Goal: Information Seeking & Learning: Learn about a topic

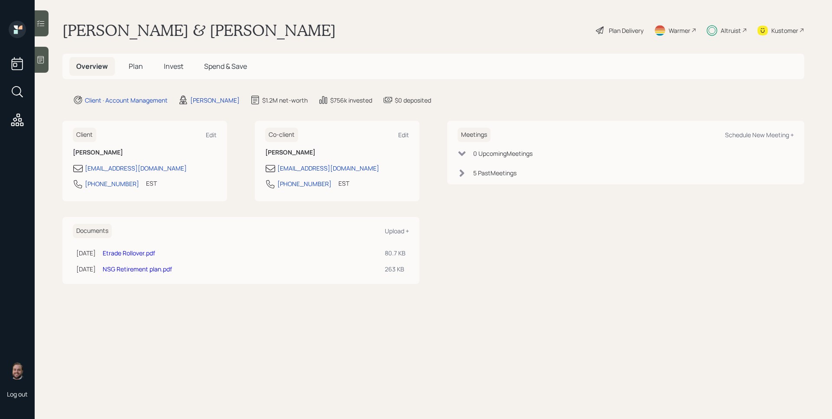
click at [729, 32] on div "Altruist" at bounding box center [730, 30] width 20 height 9
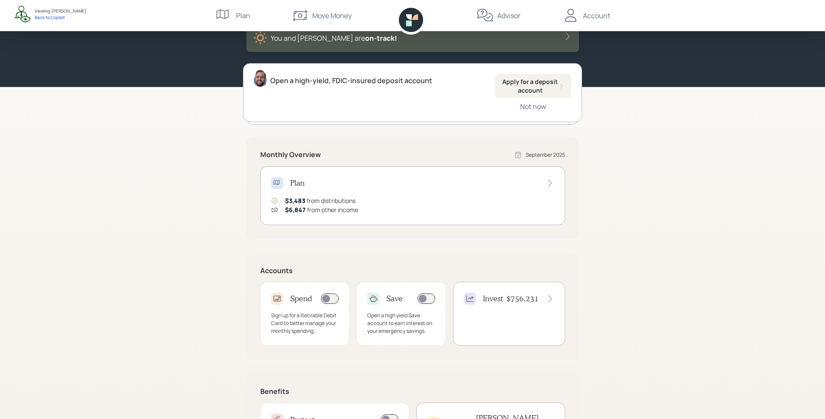
scroll to position [74, 0]
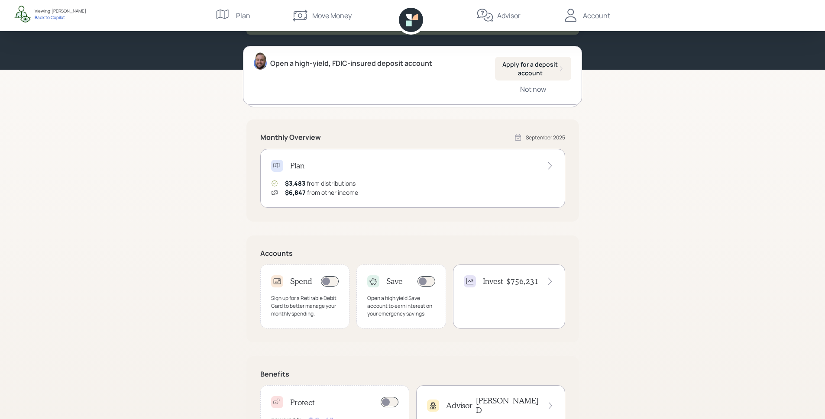
click at [515, 297] on div "Invest $756,231" at bounding box center [509, 297] width 112 height 64
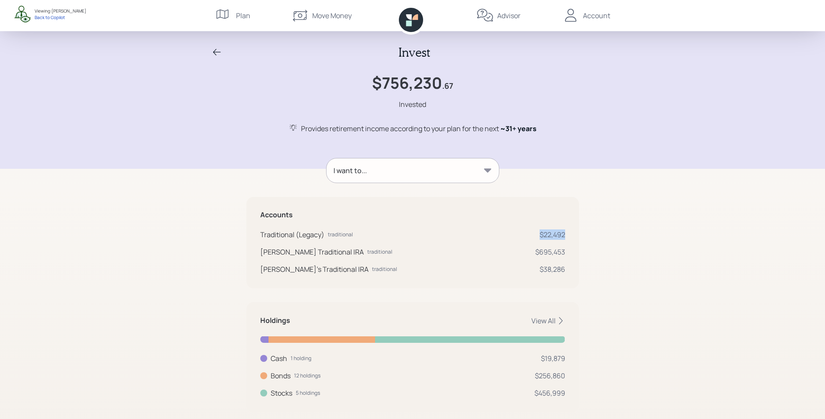
drag, startPoint x: 568, startPoint y: 232, endPoint x: 512, endPoint y: 227, distance: 56.1
click at [512, 227] on div "Accounts Traditional (Legacy) traditional $22,492 Kerry's Traditional IRA tradi…" at bounding box center [413, 242] width 333 height 91
click at [513, 230] on div "Traditional (Legacy) traditional $22,492" at bounding box center [412, 235] width 305 height 10
drag, startPoint x: 571, startPoint y: 272, endPoint x: 535, endPoint y: 247, distance: 43.6
click at [535, 247] on div "Accounts Traditional (Legacy) traditional $22,492 Kerry's Traditional IRA tradi…" at bounding box center [413, 242] width 333 height 91
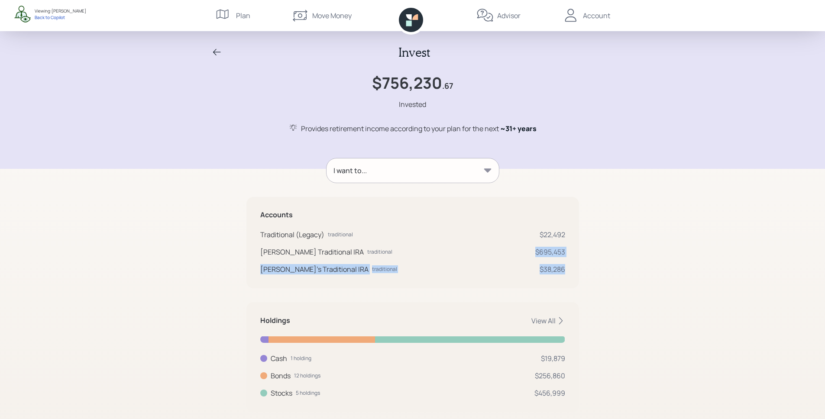
click at [540, 258] on div "Traditional (Legacy) traditional $22,492 Kerry's Traditional IRA traditional $6…" at bounding box center [412, 252] width 305 height 45
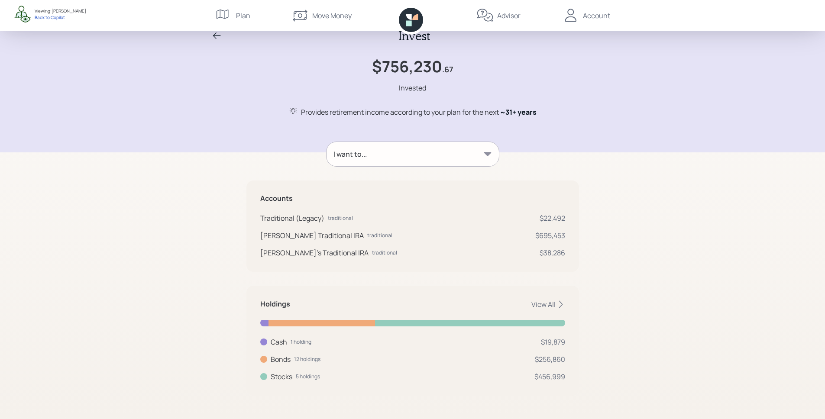
scroll to position [17, 0]
click at [548, 303] on div "View All" at bounding box center [549, 304] width 34 height 10
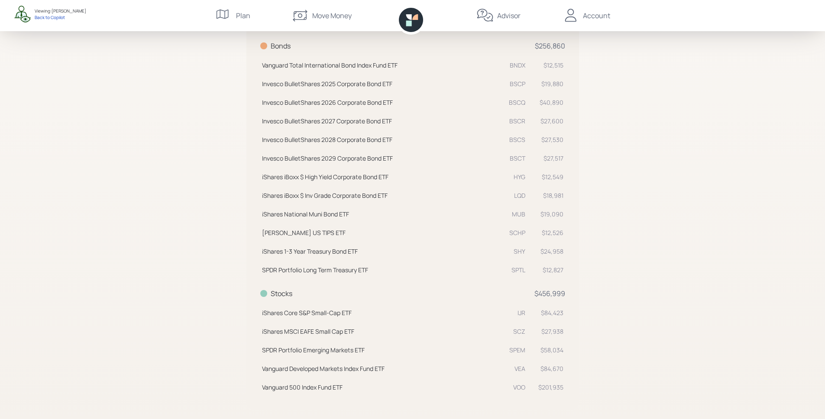
scroll to position [369, 0]
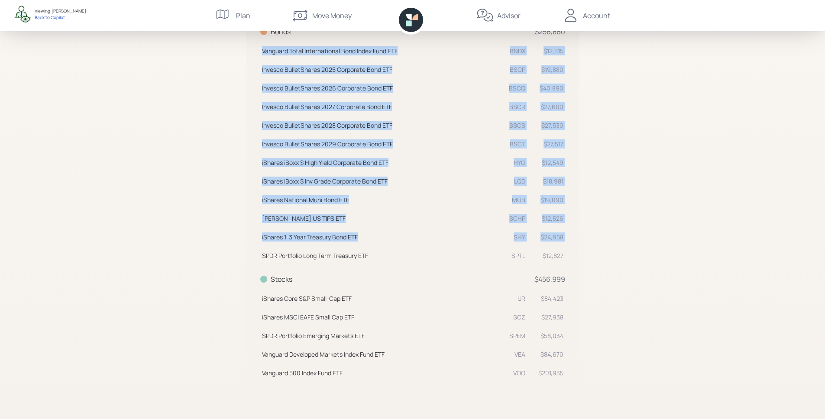
drag, startPoint x: 569, startPoint y: 257, endPoint x: 504, endPoint y: 246, distance: 66.0
click at [504, 246] on div "Holdings Cash 1 holding $19,879 Cash USD $19,879 Bonds 12 holdings $256,860 Van…" at bounding box center [413, 164] width 333 height 461
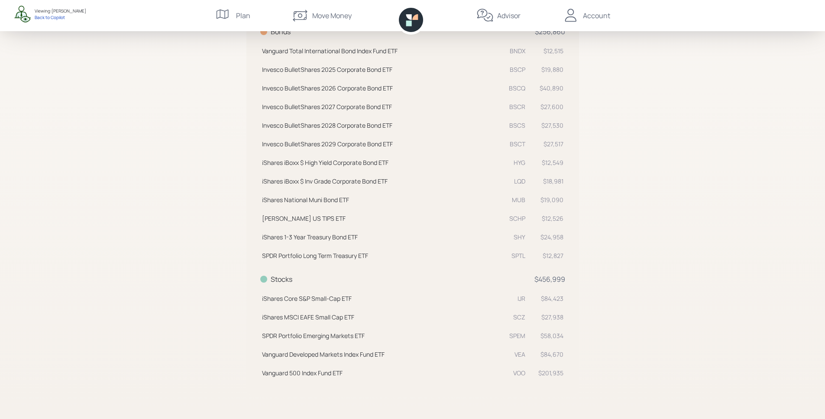
click at [504, 246] on td "SPDR Portfolio Long Term Treasury ETF SPTL" at bounding box center [393, 254] width 267 height 19
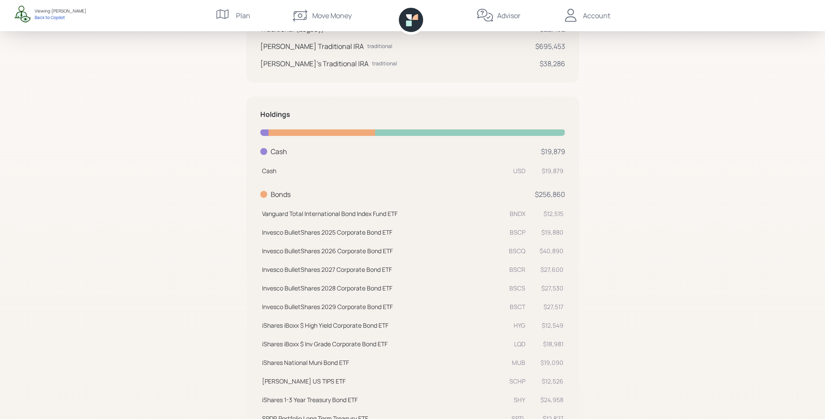
scroll to position [0, 0]
